Goal: Transaction & Acquisition: Download file/media

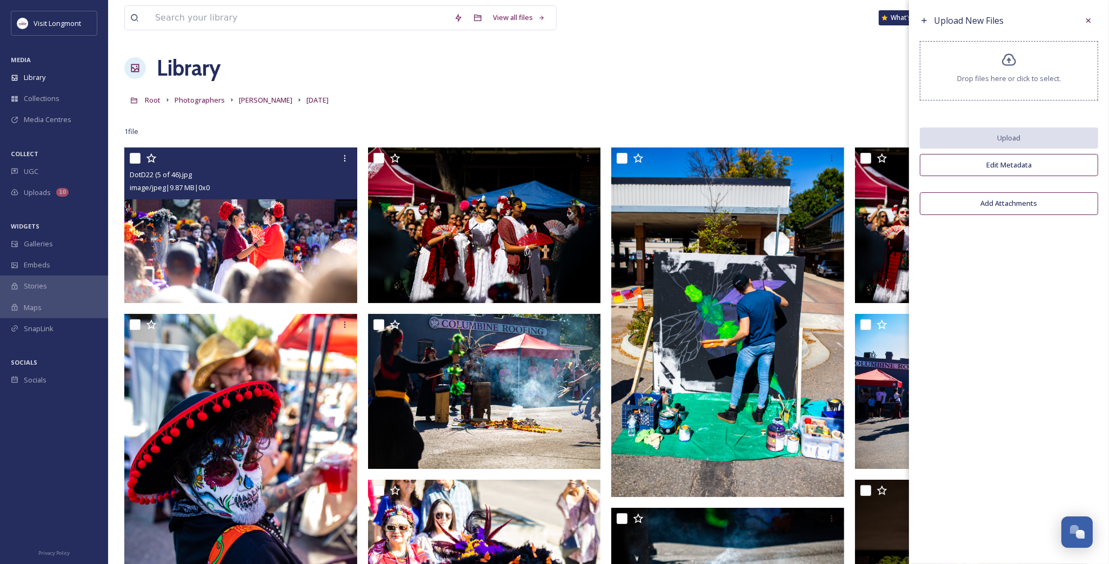
scroll to position [117, 0]
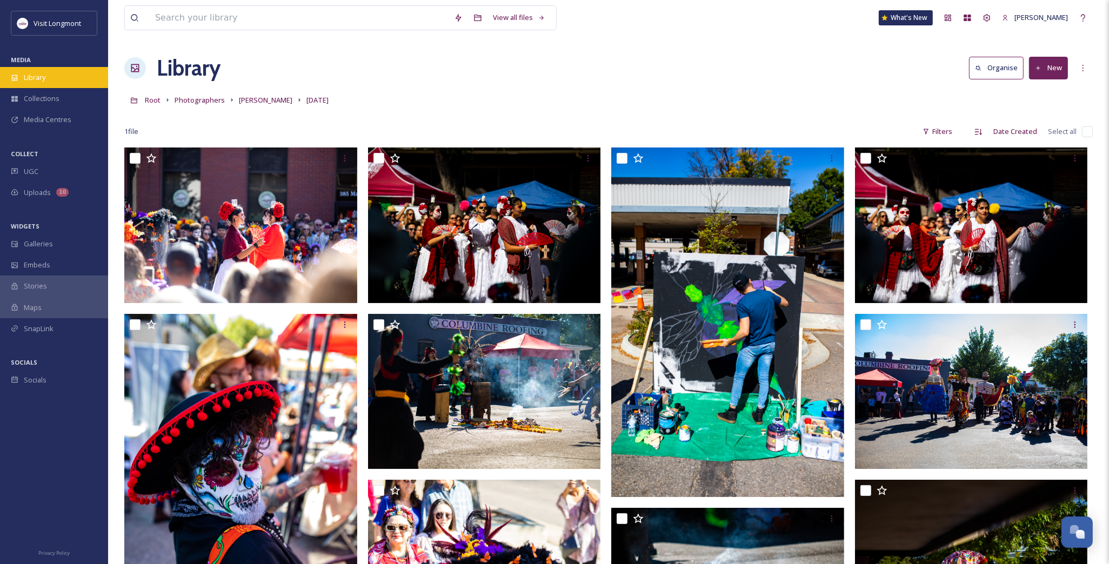
click at [45, 80] on span "Library" at bounding box center [35, 77] width 22 height 10
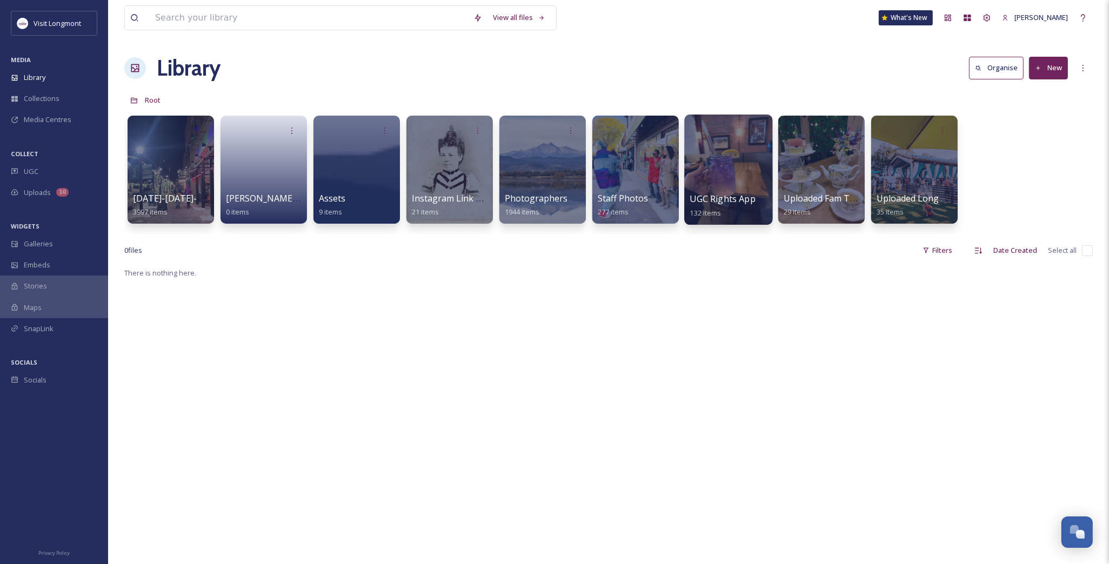
click at [723, 156] on div at bounding box center [728, 170] width 88 height 110
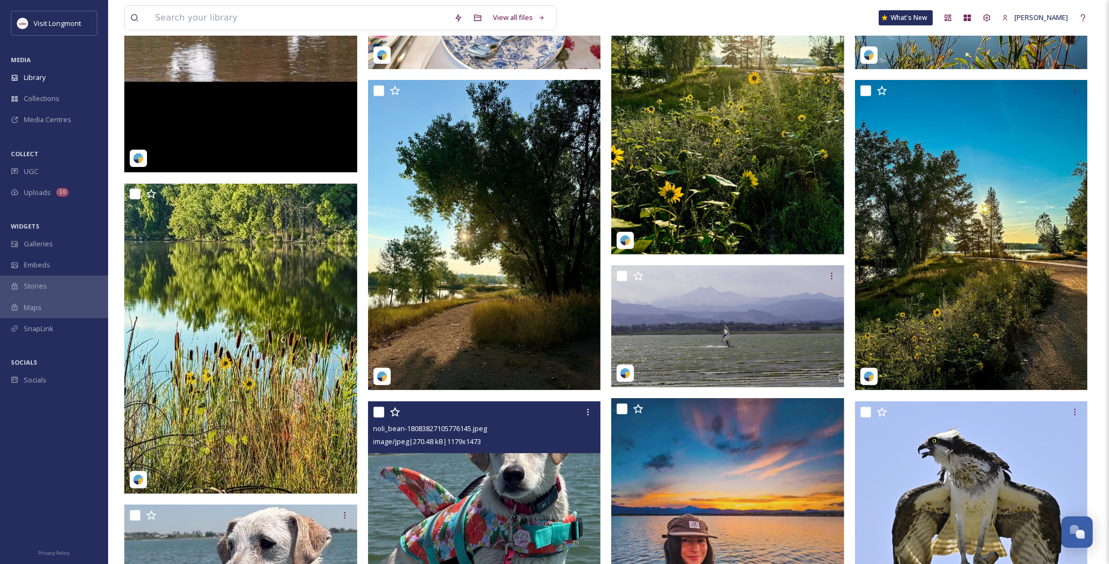
scroll to position [660, 0]
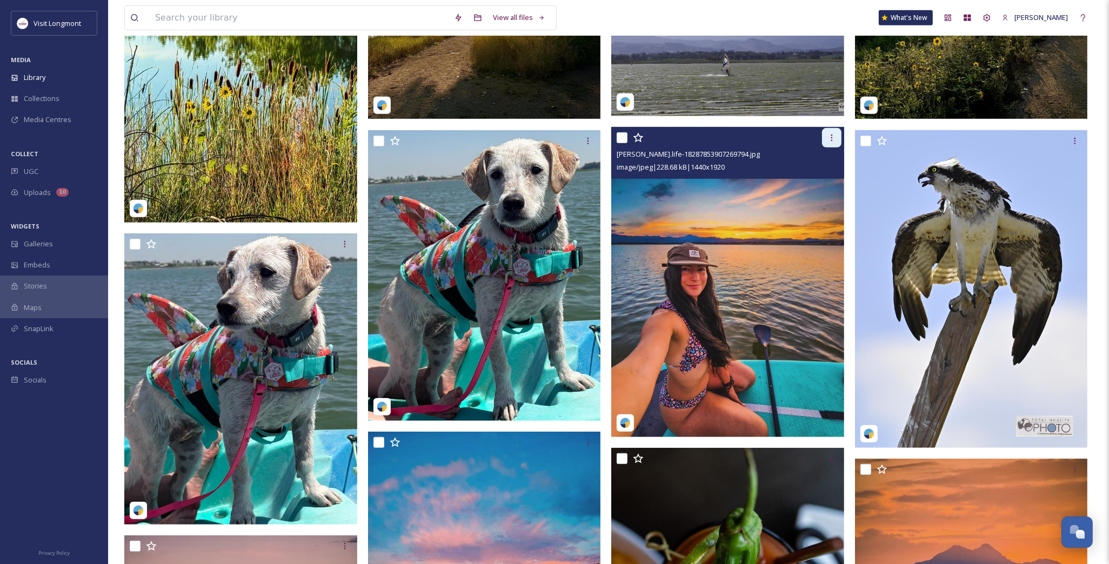
click at [836, 137] on div at bounding box center [831, 137] width 19 height 19
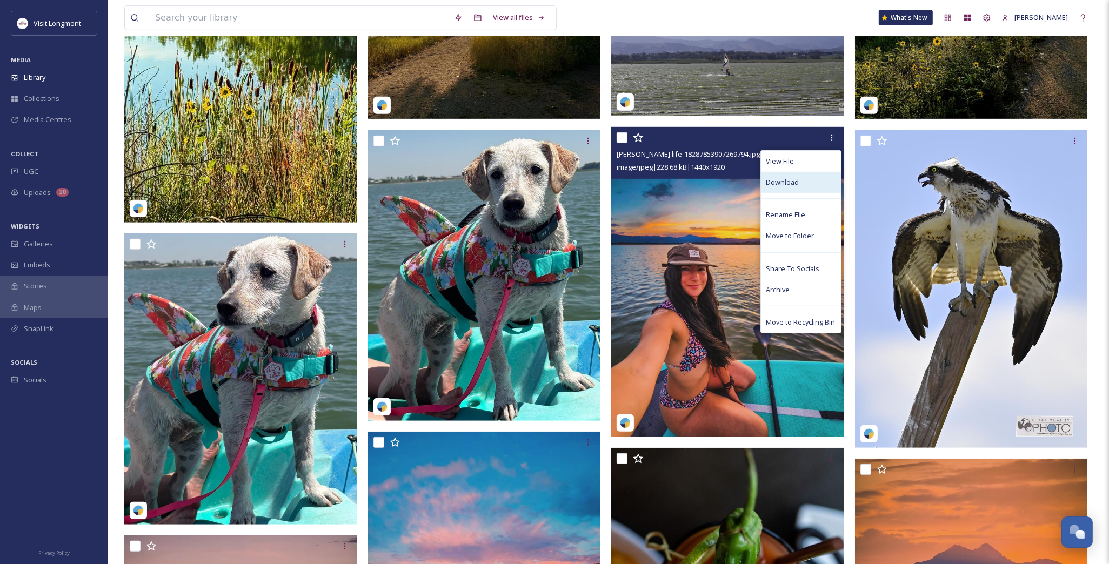
click at [790, 184] on span "Download" at bounding box center [782, 182] width 33 height 10
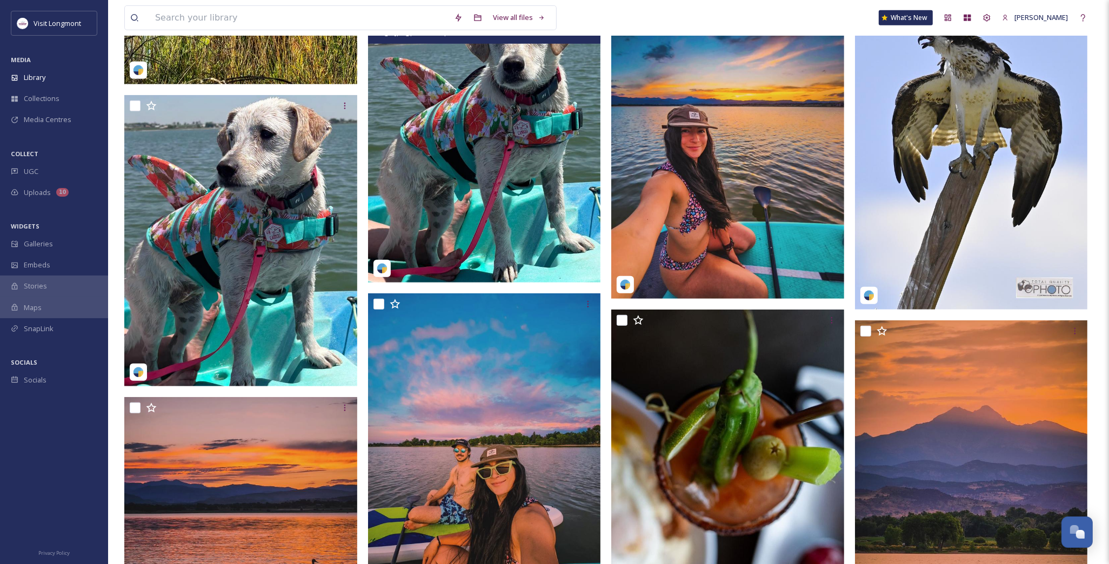
scroll to position [1020, 0]
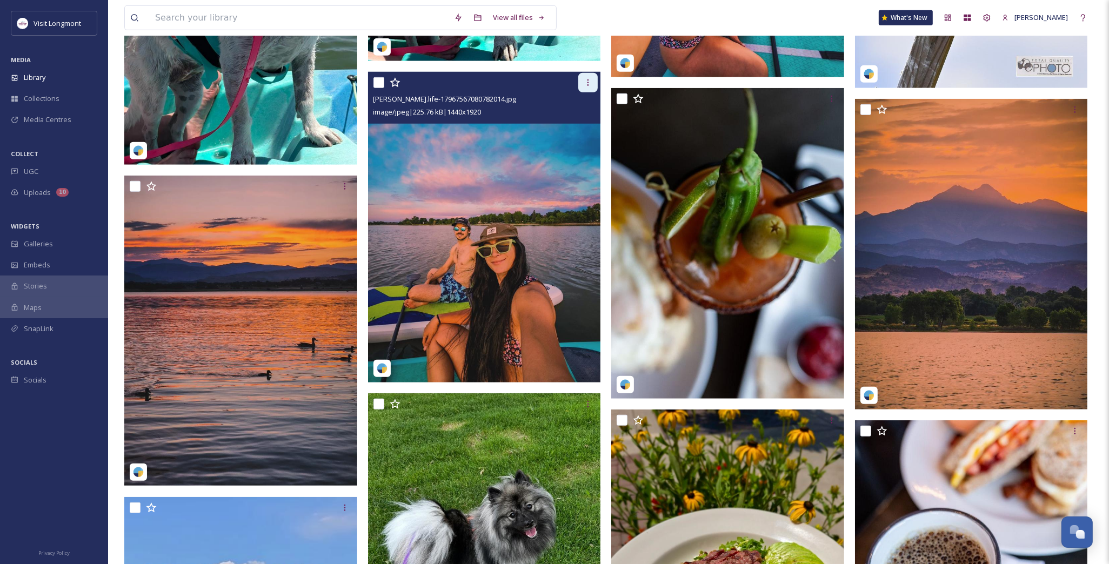
click at [590, 79] on icon at bounding box center [587, 82] width 9 height 9
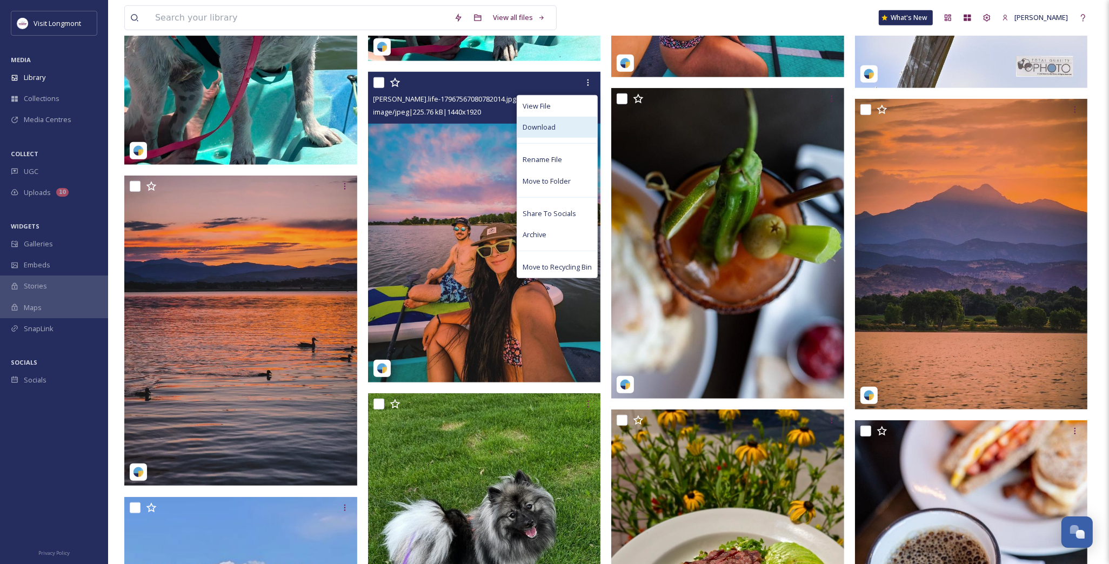
click at [554, 127] on span "Download" at bounding box center [538, 127] width 33 height 10
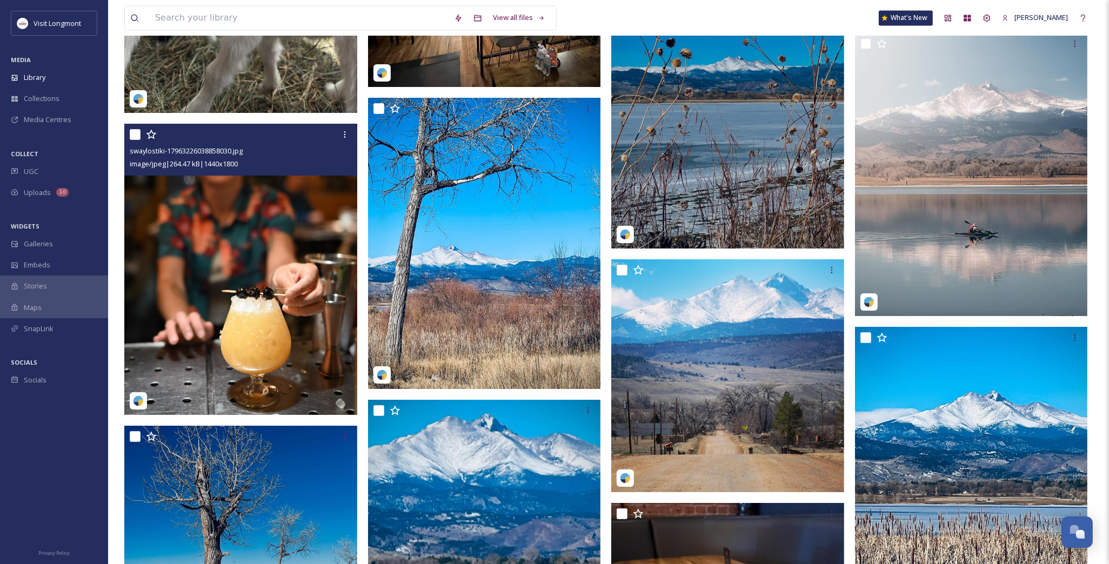
scroll to position [7743, 0]
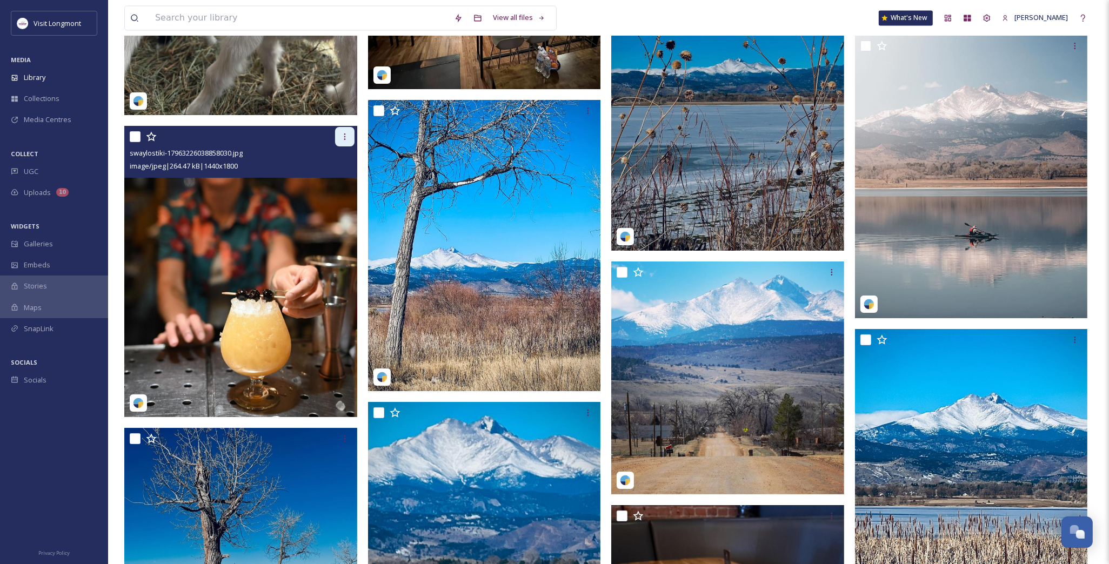
click at [340, 134] on icon at bounding box center [344, 136] width 9 height 9
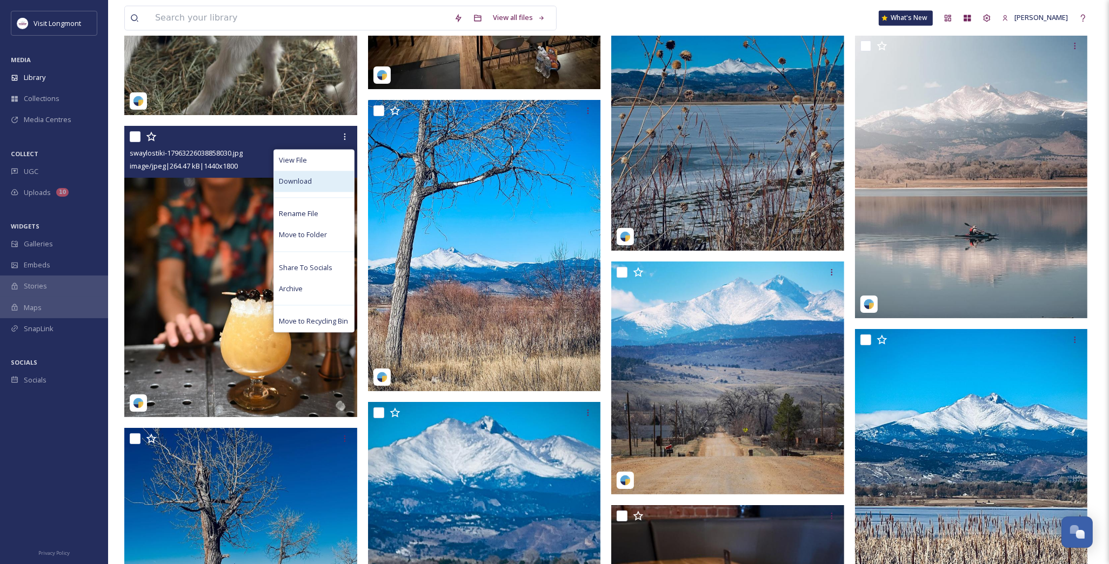
click at [317, 182] on div "Download" at bounding box center [314, 181] width 80 height 21
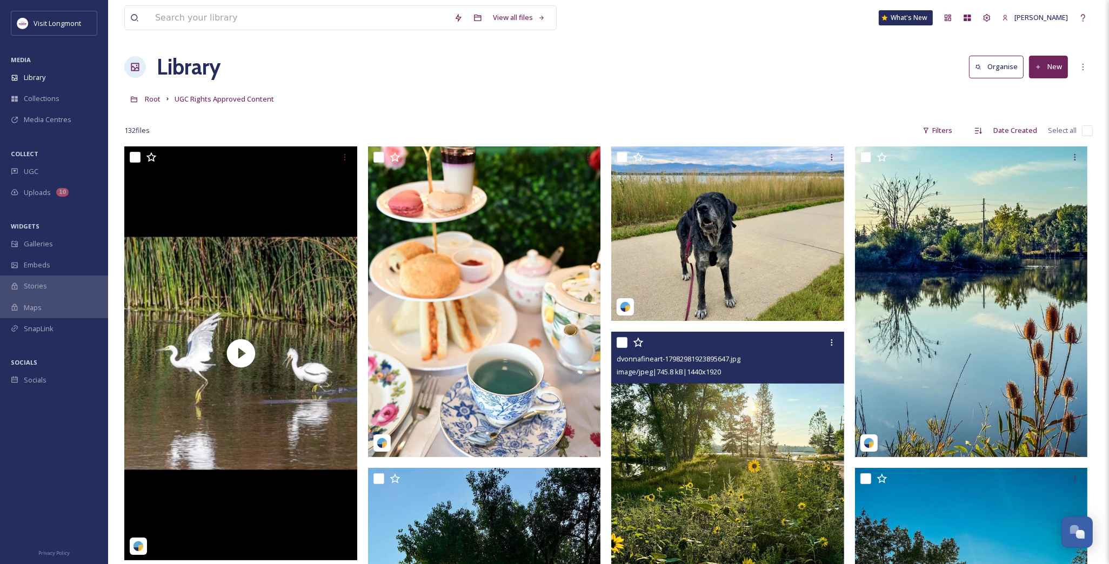
scroll to position [0, 0]
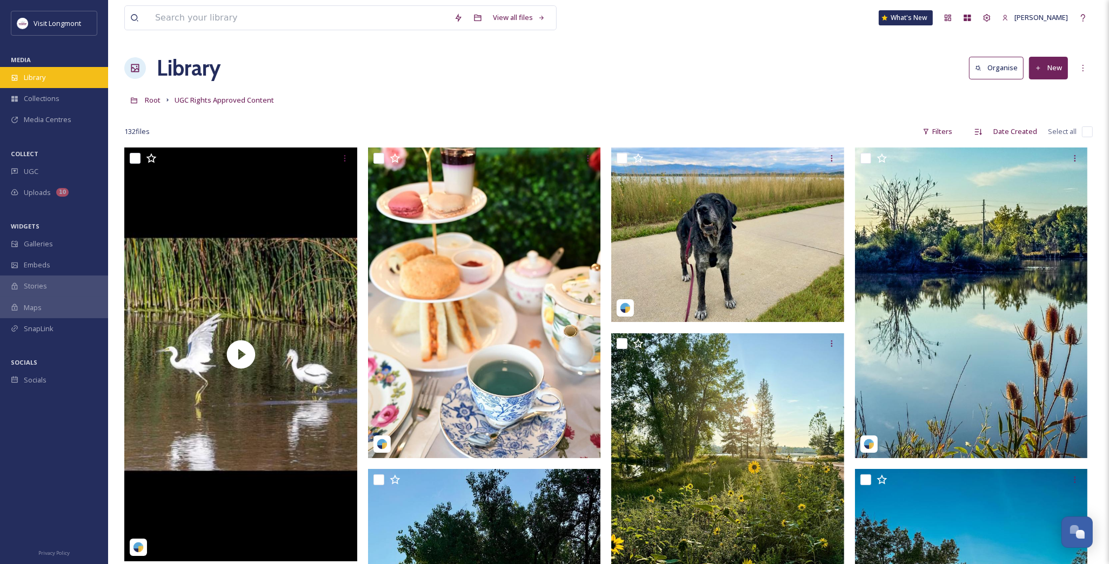
click at [45, 72] on span "Library" at bounding box center [35, 77] width 22 height 10
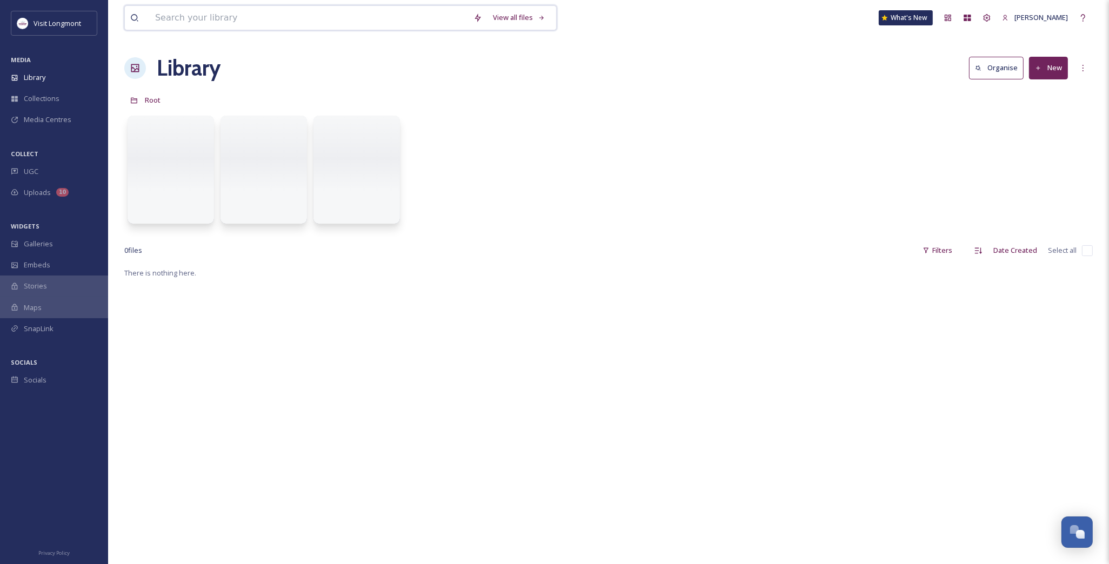
click at [197, 22] on input at bounding box center [309, 18] width 318 height 24
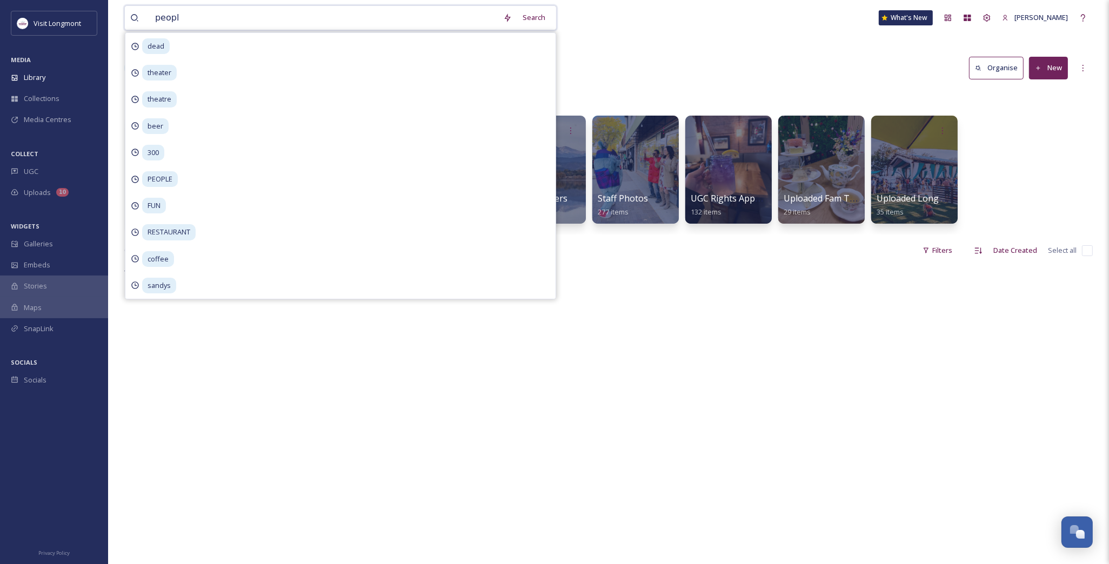
type input "people"
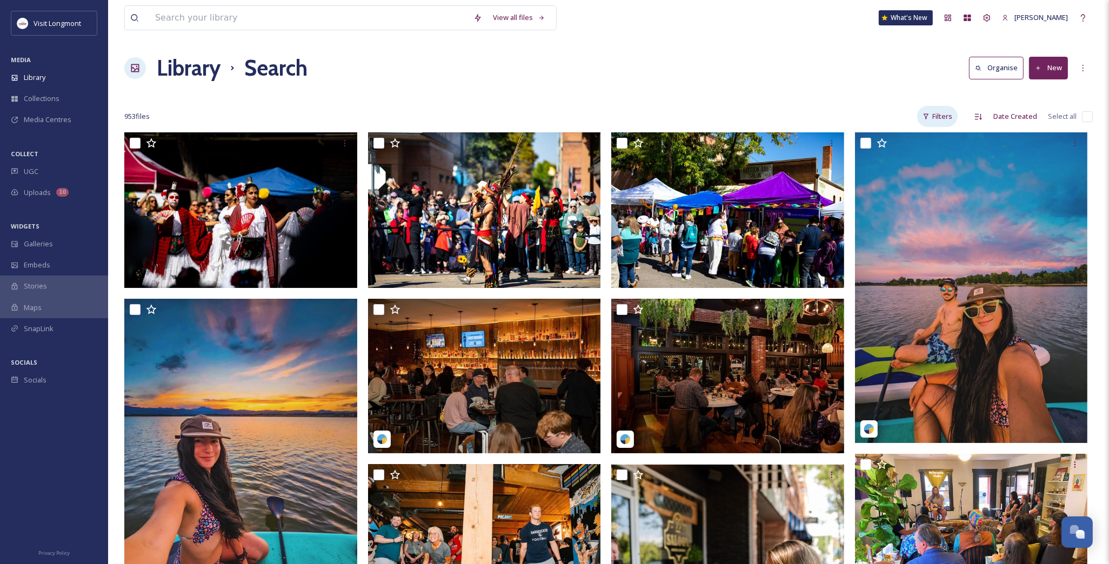
click at [943, 119] on div "Filters" at bounding box center [937, 116] width 41 height 21
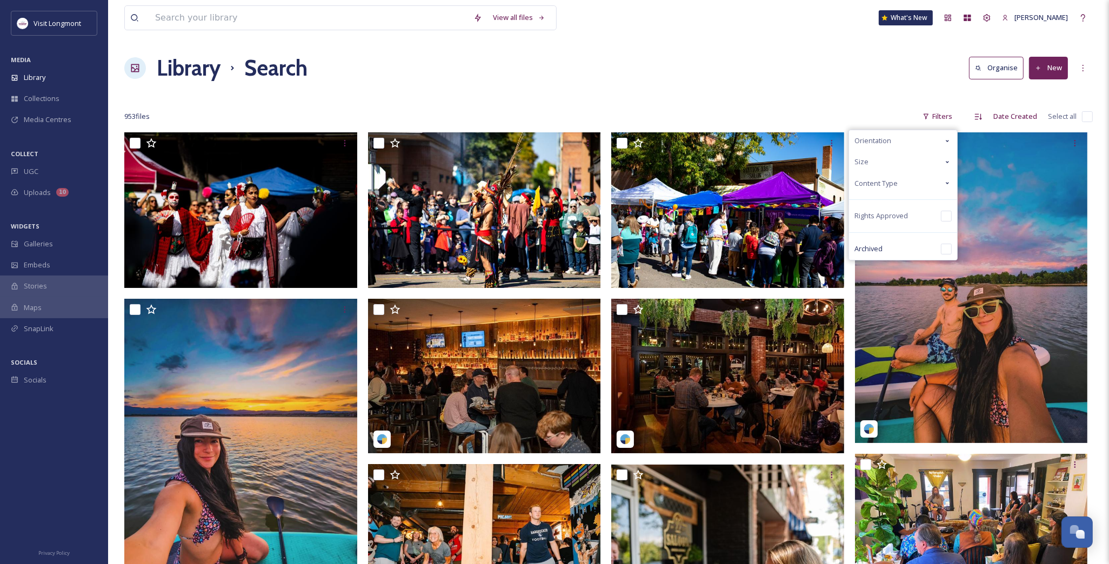
click at [873, 138] on span "Orientation" at bounding box center [872, 141] width 37 height 10
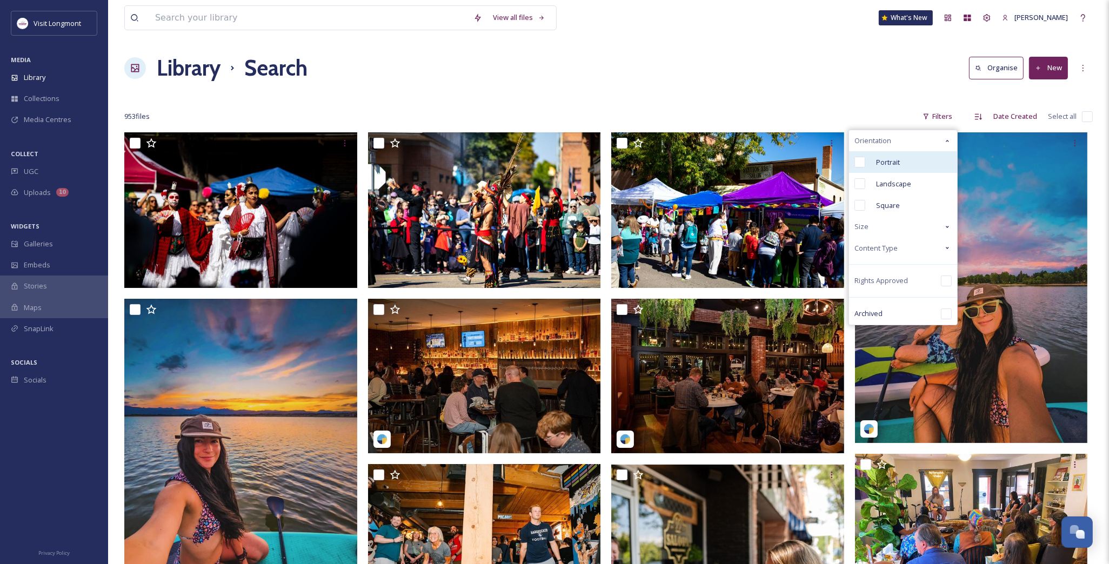
click at [859, 155] on div "Portrait" at bounding box center [903, 162] width 108 height 22
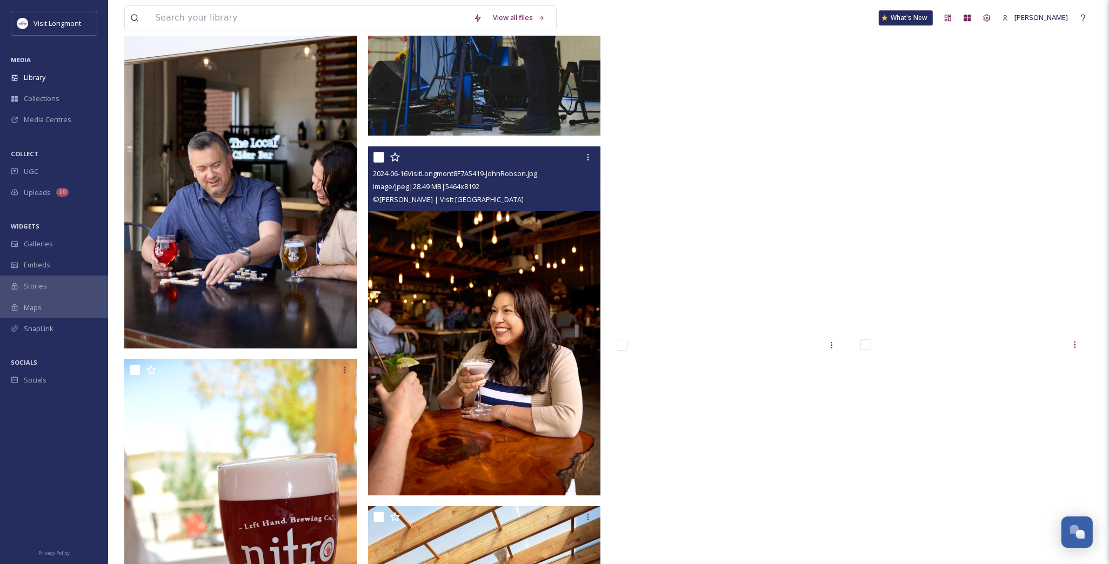
scroll to position [14226, 0]
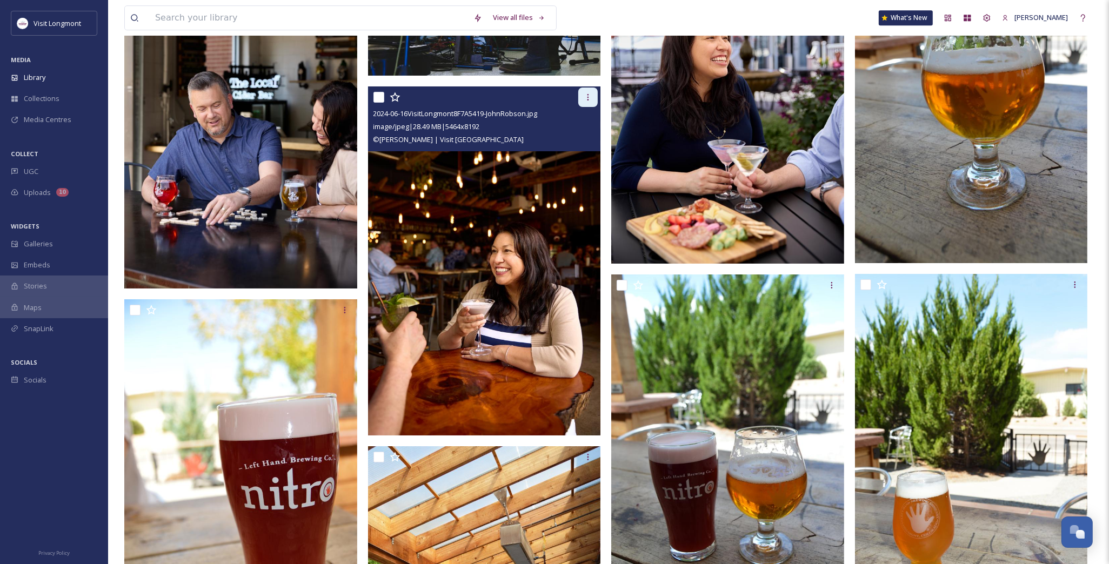
click at [584, 95] on div at bounding box center [587, 97] width 19 height 19
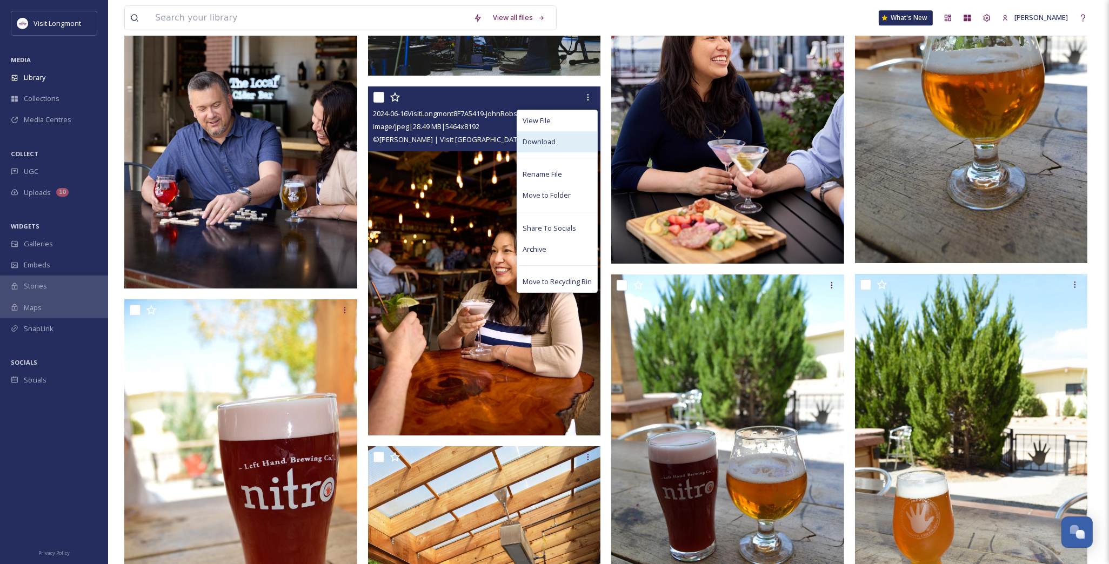
click at [542, 144] on span "Download" at bounding box center [538, 142] width 33 height 10
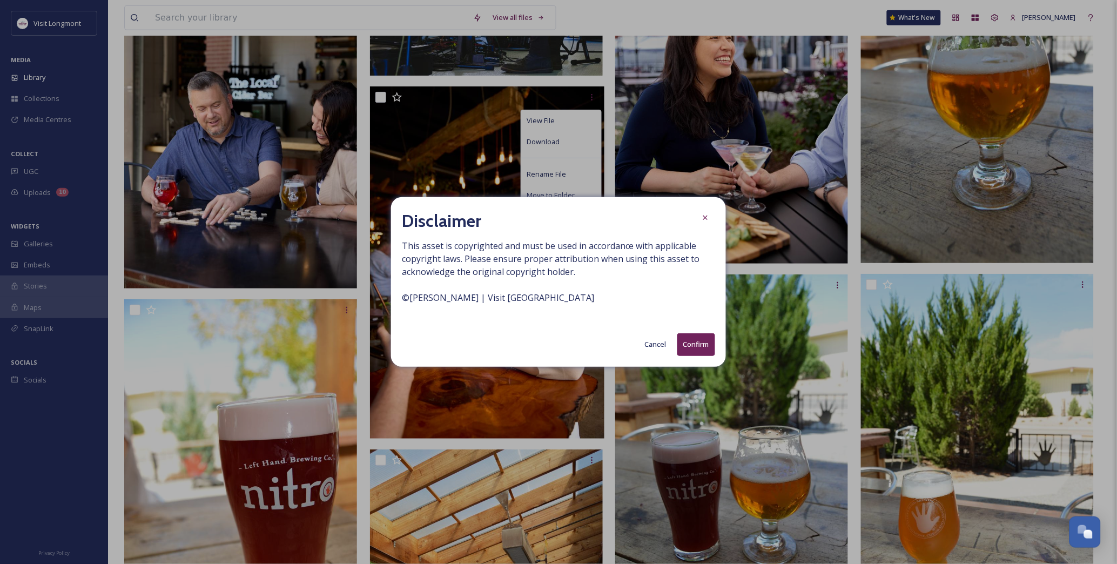
click at [700, 345] on button "Confirm" at bounding box center [696, 344] width 38 height 22
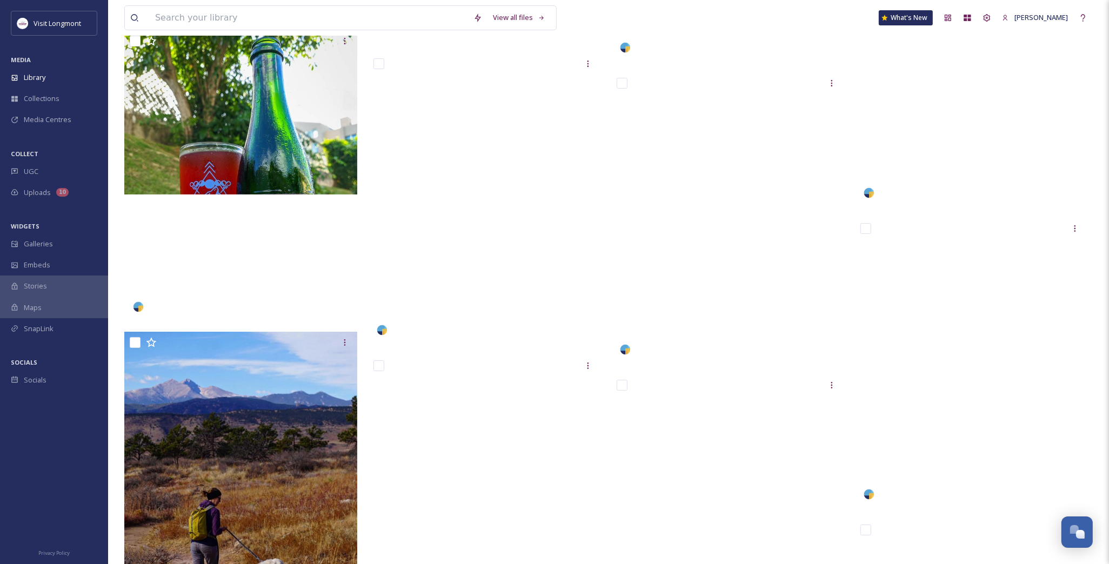
scroll to position [24970, 0]
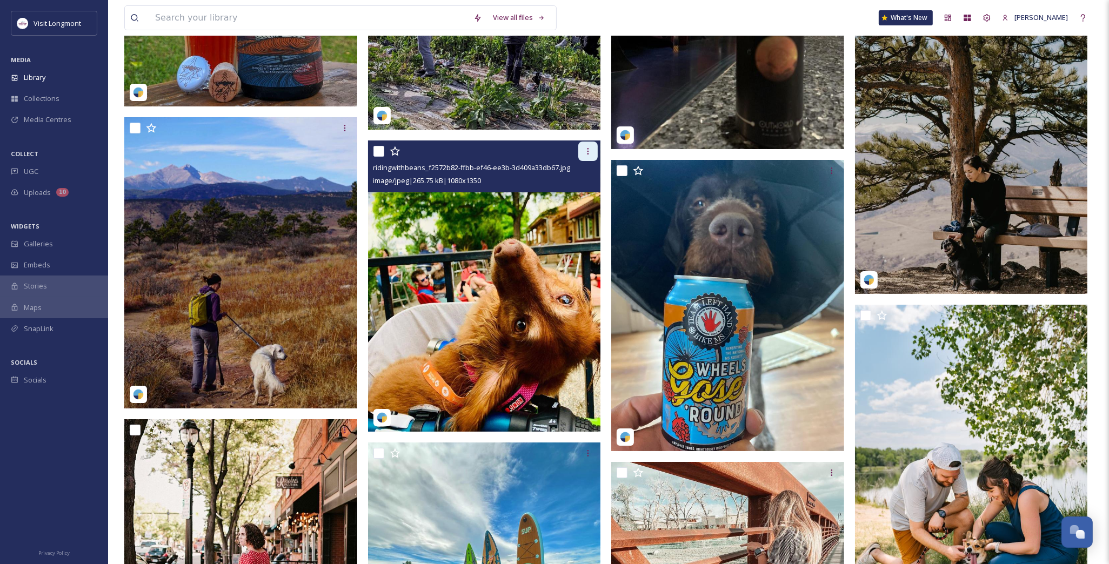
click at [589, 150] on icon at bounding box center [587, 151] width 9 height 9
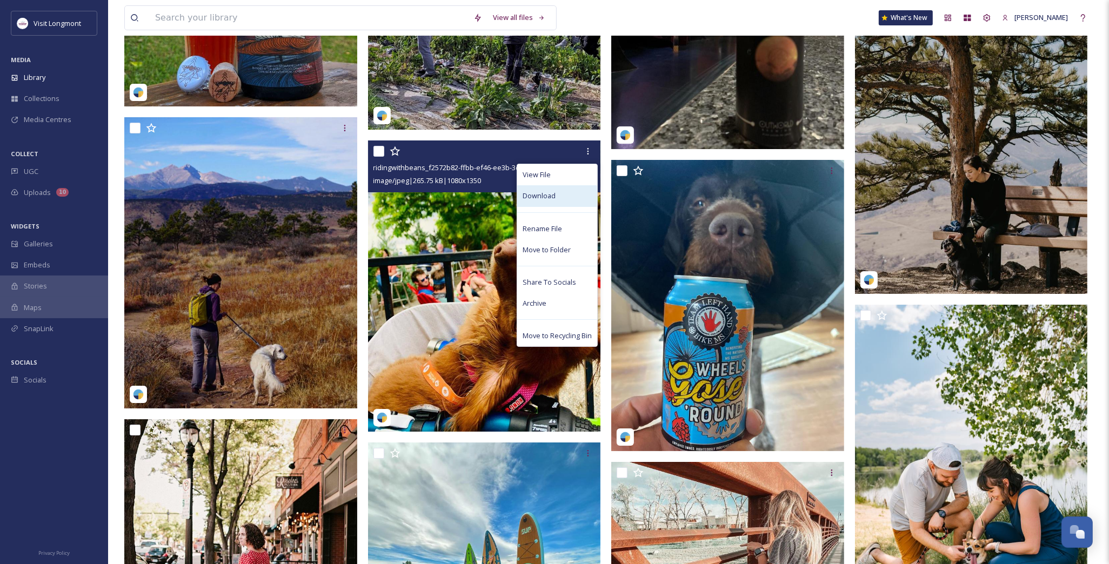
click at [539, 190] on div "Download" at bounding box center [557, 195] width 80 height 21
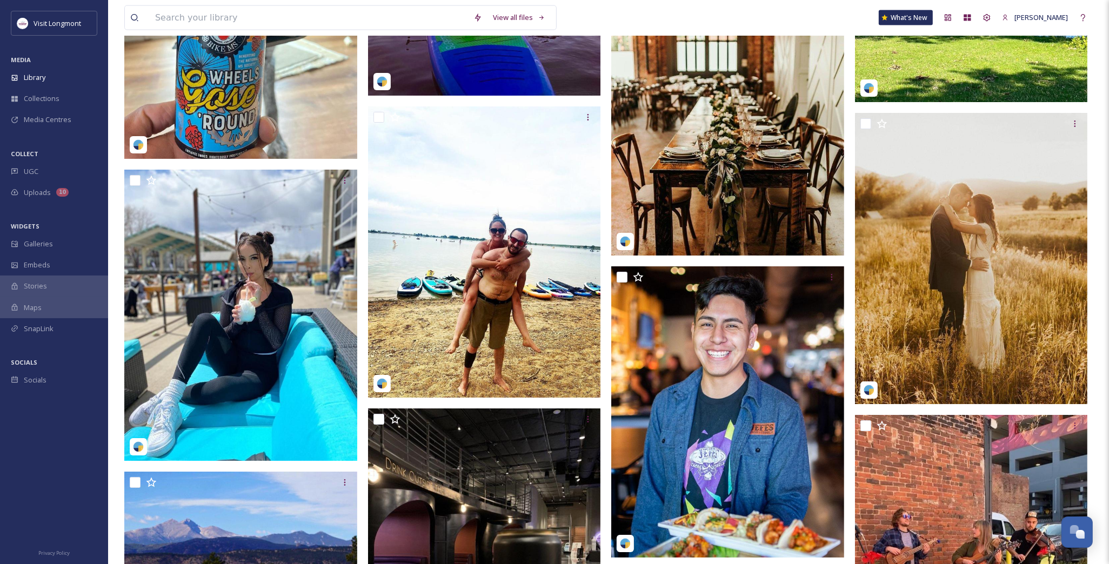
scroll to position [27069, 0]
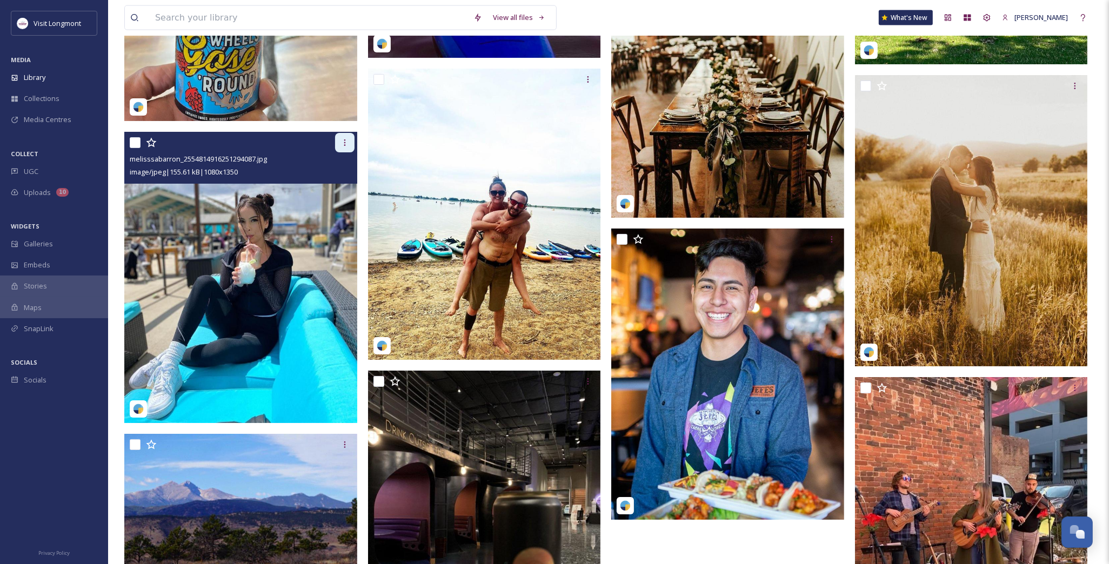
click at [346, 147] on div at bounding box center [344, 142] width 19 height 19
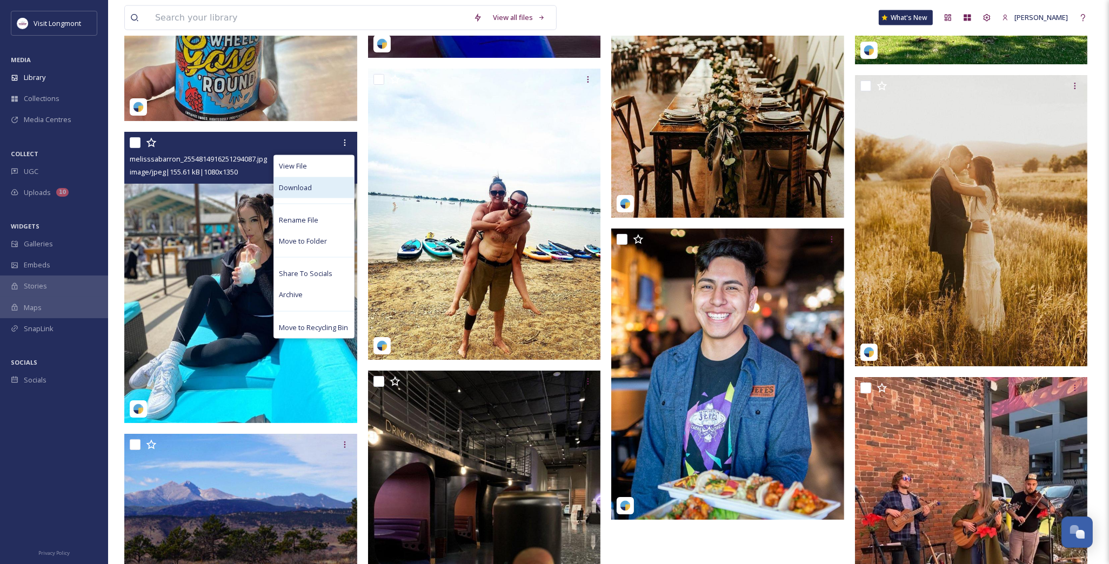
click at [314, 192] on div "Download" at bounding box center [314, 187] width 80 height 21
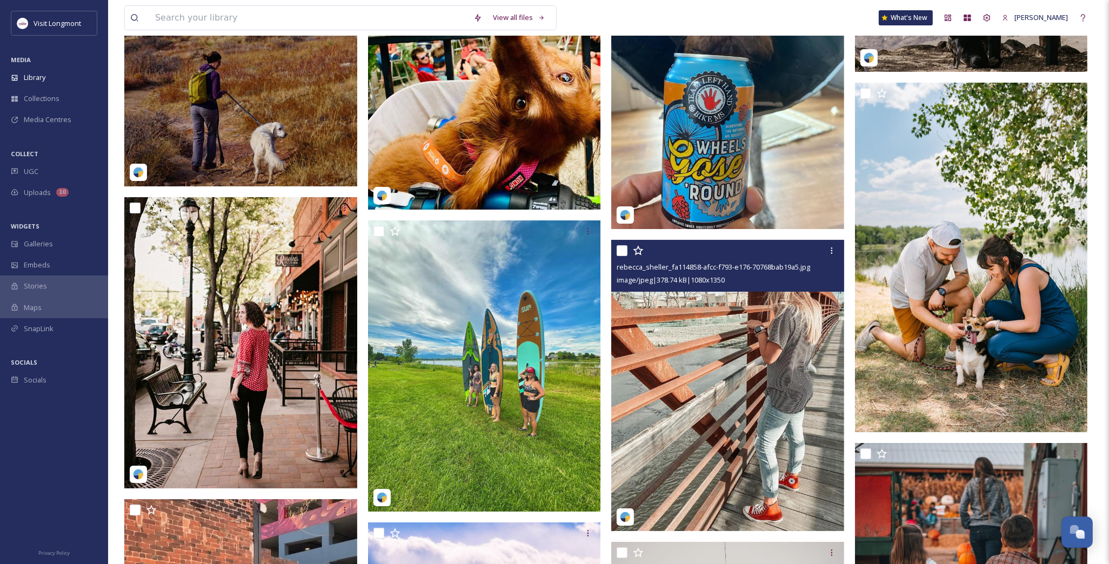
scroll to position [25208, 0]
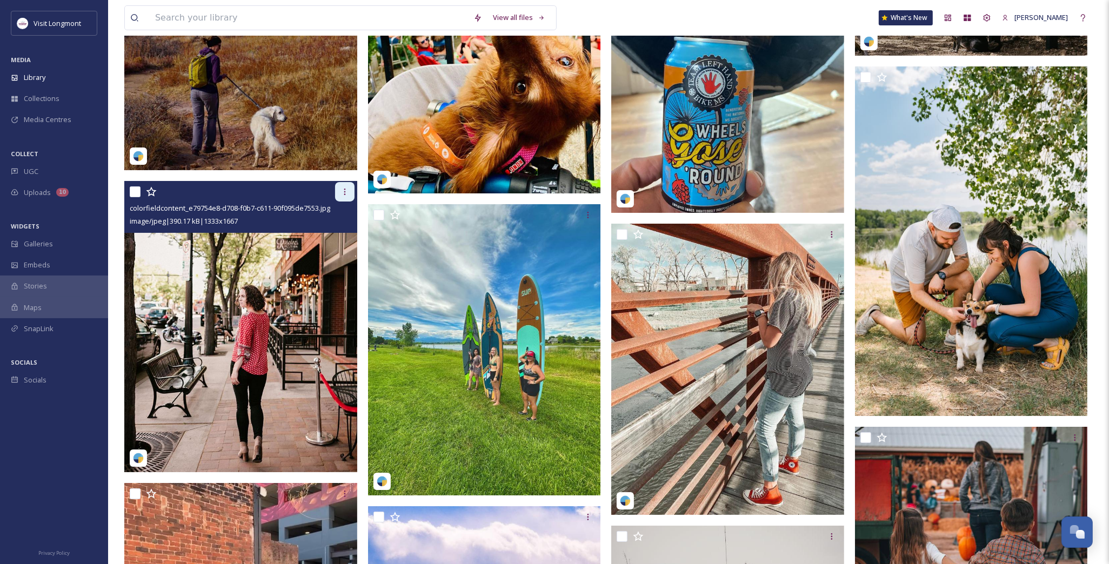
click at [337, 193] on div at bounding box center [344, 191] width 19 height 19
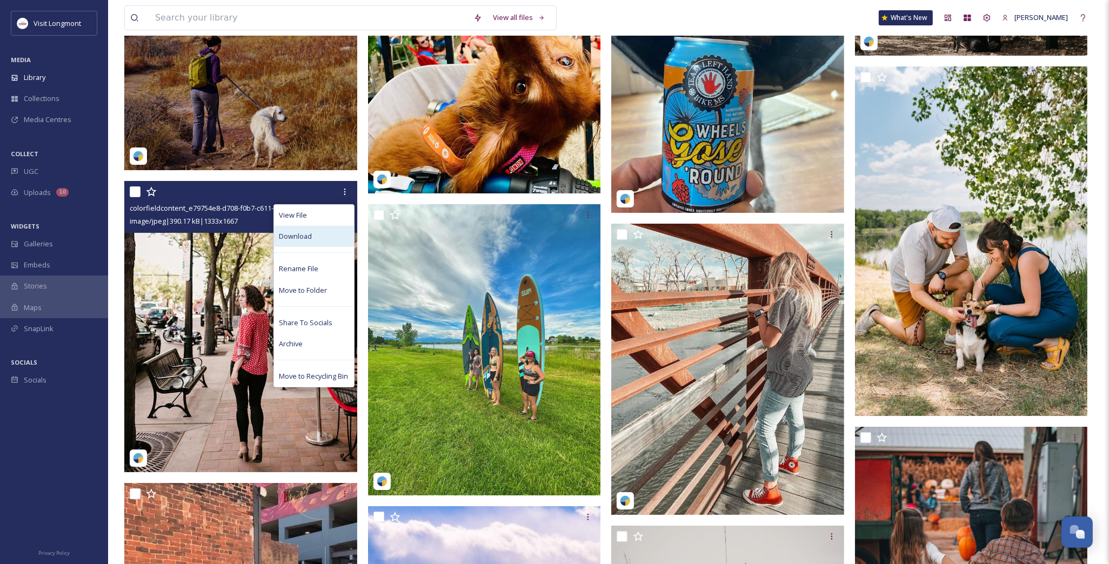
click at [320, 235] on div "Download" at bounding box center [314, 236] width 80 height 21
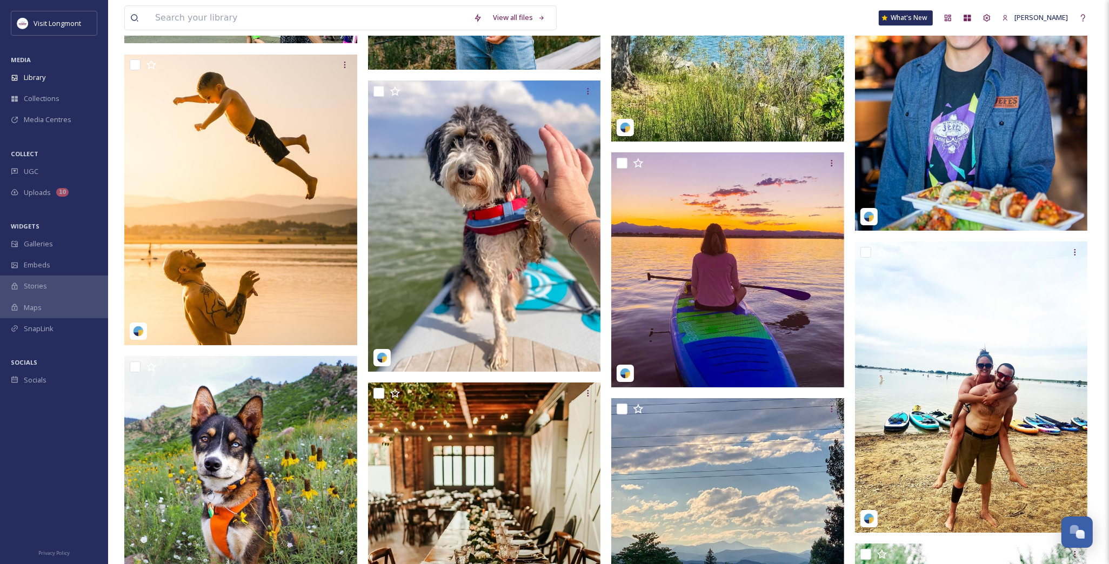
scroll to position [23887, 0]
